Goal: Navigation & Orientation: Find specific page/section

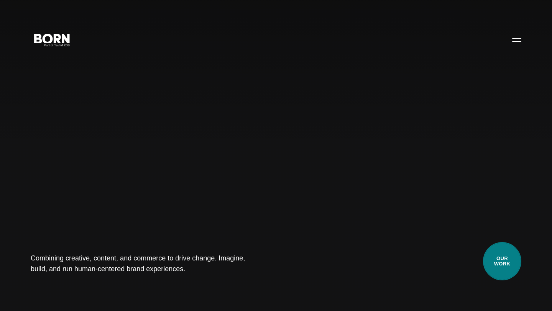
click at [499, 252] on link "Our Work" at bounding box center [502, 261] width 38 height 38
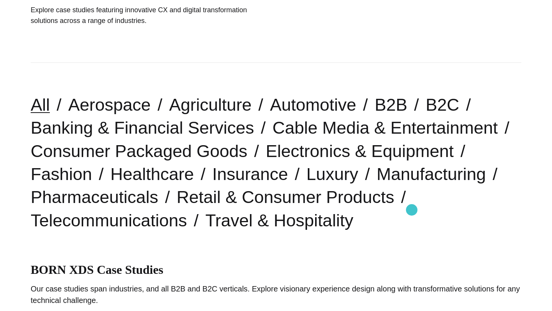
scroll to position [144, 0]
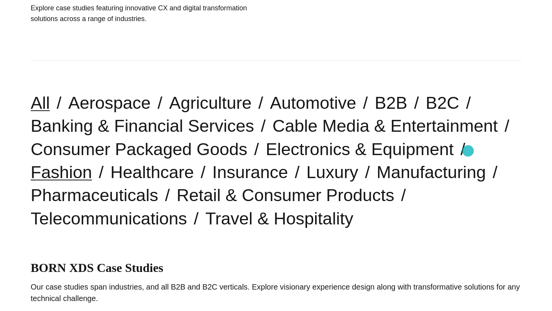
click at [92, 163] on link "Fashion" at bounding box center [61, 173] width 61 height 20
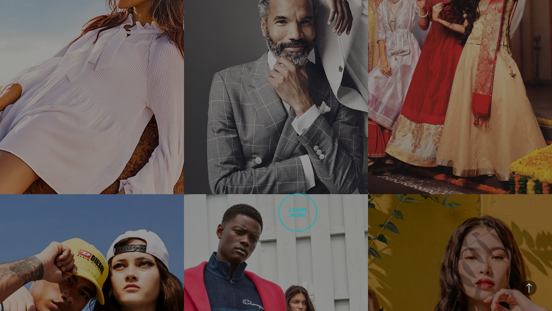
scroll to position [1108, 0]
